Goal: Information Seeking & Learning: Understand process/instructions

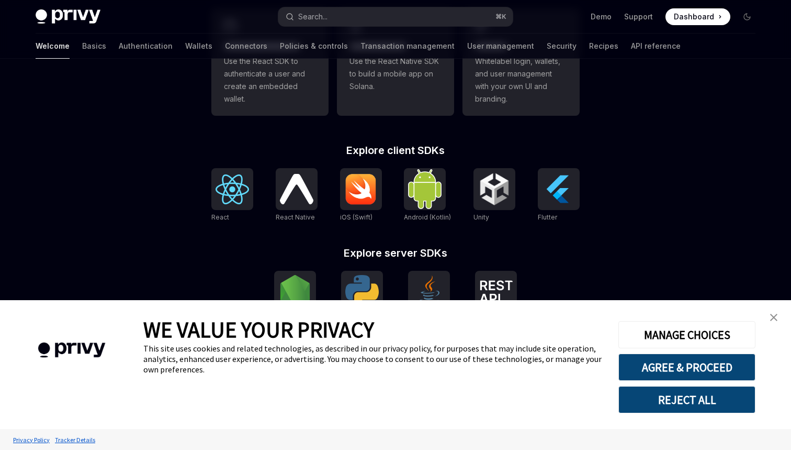
scroll to position [347, 0]
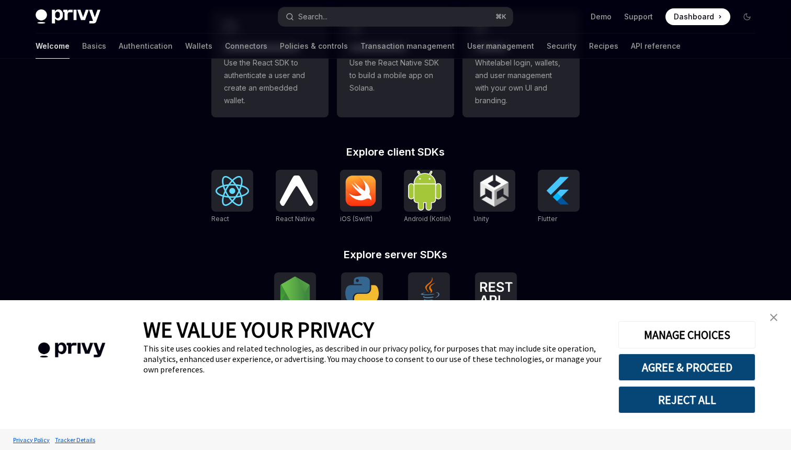
click at [641, 396] on button "REJECT ALL" at bounding box center [687, 399] width 137 height 27
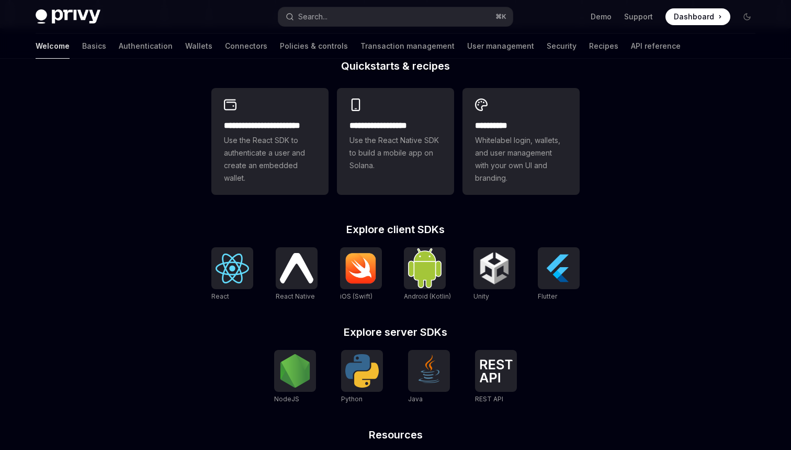
scroll to position [269, 1]
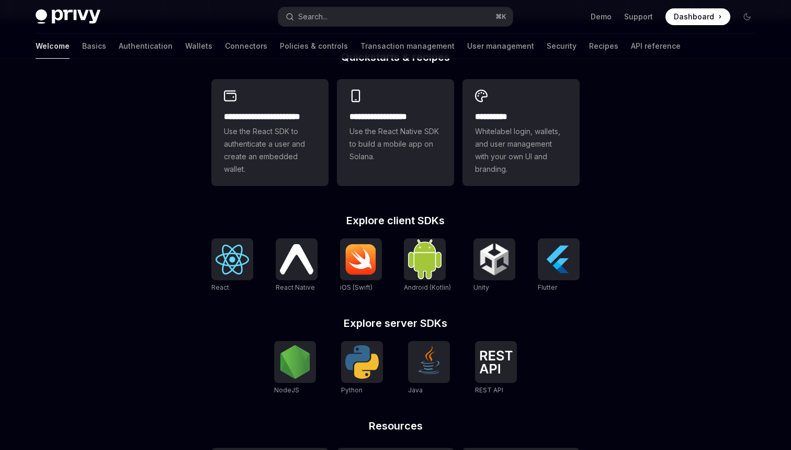
scroll to position [278, 0]
click at [239, 262] on img at bounding box center [233, 259] width 34 height 30
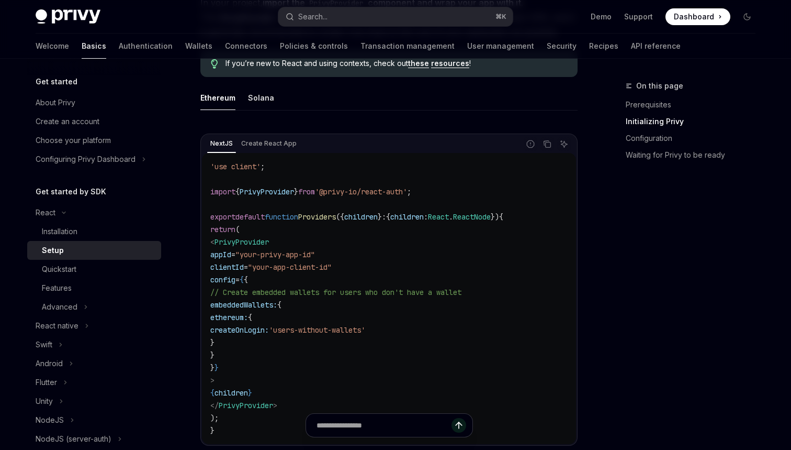
scroll to position [304, 0]
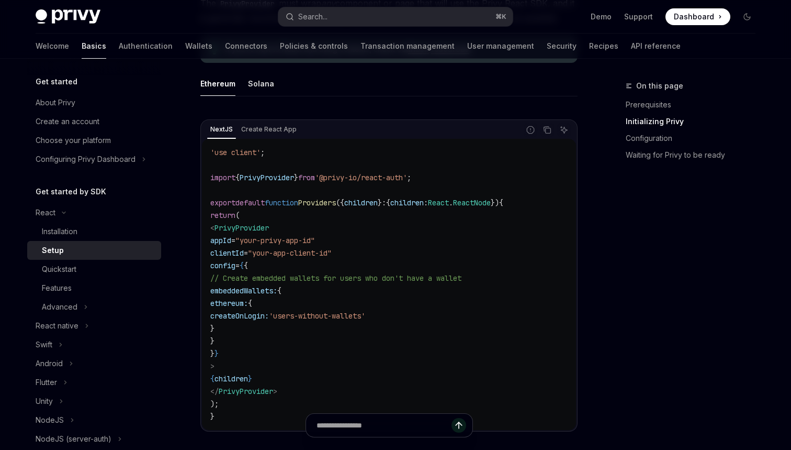
click at [247, 365] on code "'use client' ; import { PrivyProvider } from '@privy-io/react-auth' ; export de…" at bounding box center [389, 284] width 358 height 276
drag, startPoint x: 311, startPoint y: 395, endPoint x: 228, endPoint y: 227, distance: 187.5
click at [228, 227] on code "'use client' ; import { PrivyProvider } from '@privy-io/react-auth' ; export de…" at bounding box center [389, 284] width 358 height 276
click at [249, 398] on code "'use client' ; import { PrivyProvider } from '@privy-io/react-auth' ; export de…" at bounding box center [389, 284] width 358 height 276
click at [546, 131] on icon "Copy the contents from the code block" at bounding box center [548, 130] width 5 height 5
